Goal: Task Accomplishment & Management: Use online tool/utility

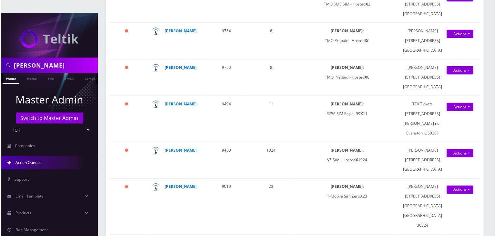
scroll to position [452, 0]
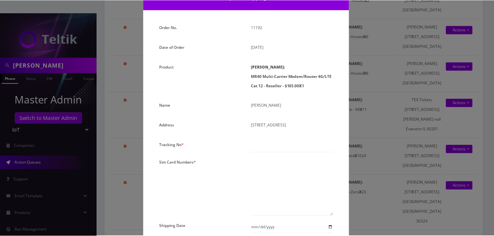
scroll to position [65, 0]
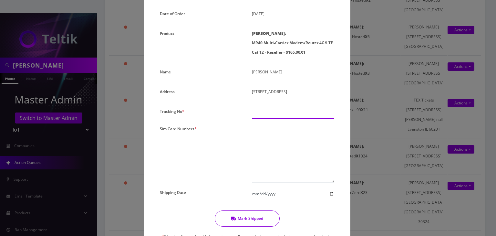
click at [268, 110] on input "text" at bounding box center [293, 113] width 82 height 12
paste input "392534375339"
type input "392534375339"
click at [265, 136] on textarea at bounding box center [293, 153] width 82 height 58
click at [268, 138] on textarea at bounding box center [293, 153] width 82 height 58
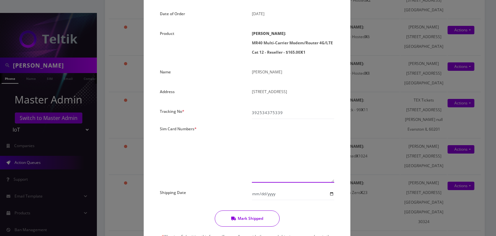
paste textarea "0000000000000000"
type textarea "00000000000000010469"
click at [328, 194] on input "Shipping Date" at bounding box center [293, 194] width 82 height 12
type input "[DATE]"
click at [244, 217] on button "Mark Shipped" at bounding box center [247, 218] width 65 height 16
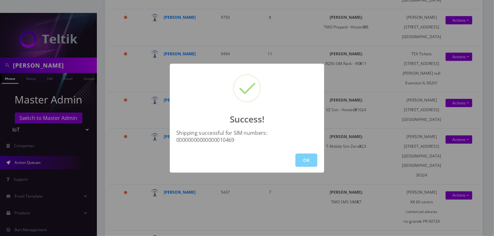
click at [311, 167] on div "OK" at bounding box center [247, 160] width 154 height 25
drag, startPoint x: 307, startPoint y: 162, endPoint x: 274, endPoint y: 153, distance: 34.2
click at [306, 161] on button "OK" at bounding box center [307, 159] width 22 height 13
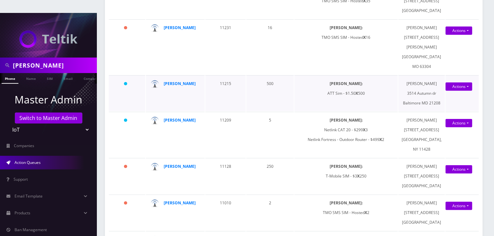
scroll to position [291, 0]
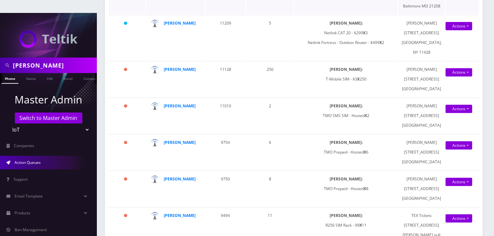
drag, startPoint x: 38, startPoint y: 52, endPoint x: 0, endPoint y: 52, distance: 37.8
click at [0, 57] on div "[PERSON_NAME]" at bounding box center [48, 65] width 97 height 16
type input "[PERSON_NAME]"
click at [24, 73] on link "Name" at bounding box center [31, 78] width 16 height 11
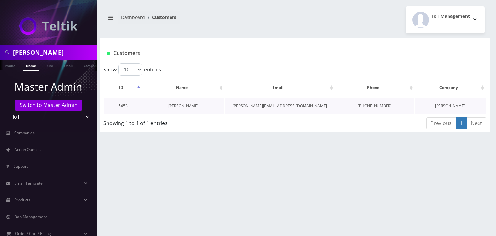
click at [176, 103] on link "[PERSON_NAME]" at bounding box center [183, 105] width 30 height 5
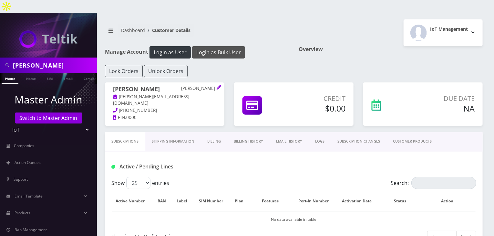
click at [220, 46] on button "Login as Bulk User" at bounding box center [218, 52] width 53 height 12
